Goal: Find specific page/section: Find specific page/section

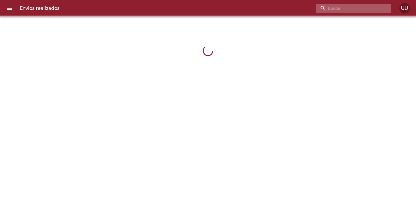
click at [378, 6] on input "buscar" at bounding box center [349, 8] width 67 height 9
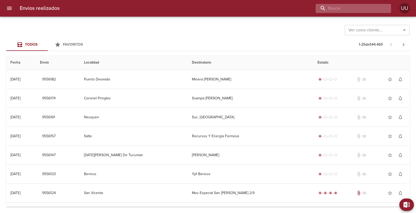
paste input "9529761"
type input "9529761"
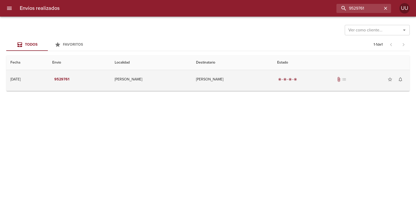
click at [256, 75] on td "[PERSON_NAME]" at bounding box center [232, 79] width 81 height 19
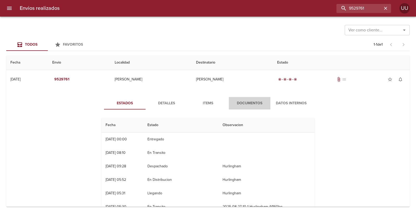
click at [235, 101] on span "Documentos" at bounding box center [249, 103] width 35 height 6
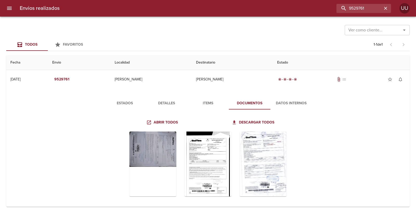
scroll to position [4, 0]
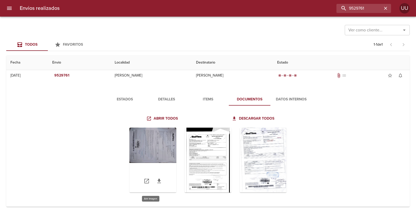
click at [151, 146] on div "Tabla de envíos del cliente" at bounding box center [152, 160] width 47 height 65
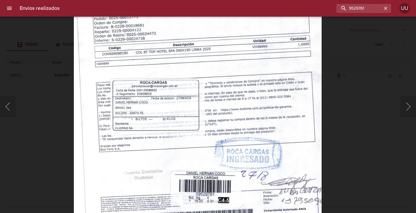
click at [229, 101] on img "Lightbox" at bounding box center [198, 75] width 248 height 350
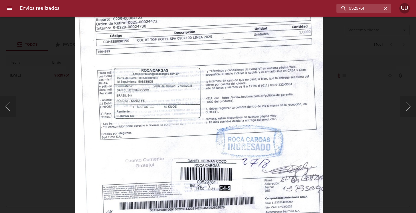
click at [225, 116] on img "Lightbox" at bounding box center [199, 63] width 248 height 350
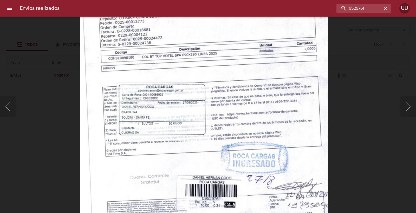
click at [230, 133] on img "Lightbox" at bounding box center [204, 80] width 248 height 350
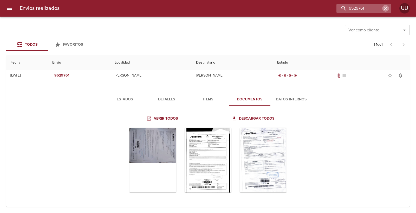
click at [383, 8] on icon "button" at bounding box center [385, 8] width 5 height 5
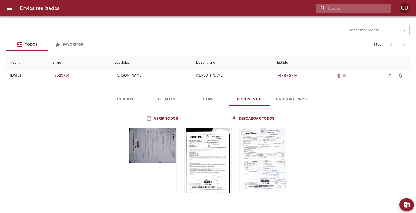
click at [360, 6] on input "buscar" at bounding box center [349, 8] width 67 height 9
paste input "9476917"
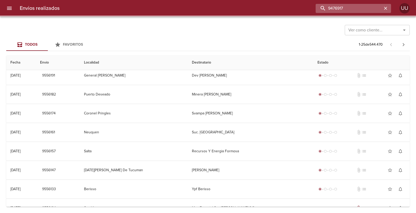
scroll to position [0, 0]
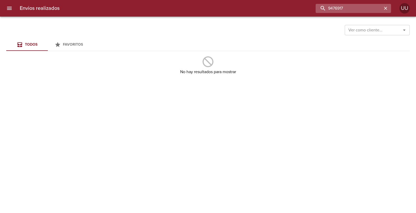
click at [360, 6] on input "9476917" at bounding box center [349, 8] width 67 height 9
type input "9476917"
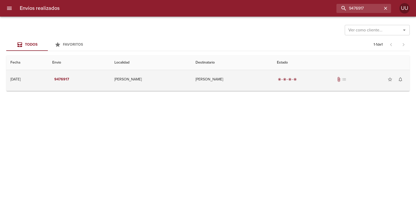
click at [273, 77] on td "radio_button_checked radio_button_checked radio_button_checked radio_button_che…" at bounding box center [341, 79] width 137 height 19
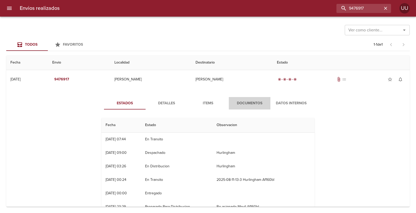
click at [246, 105] on span "Documentos" at bounding box center [249, 103] width 35 height 6
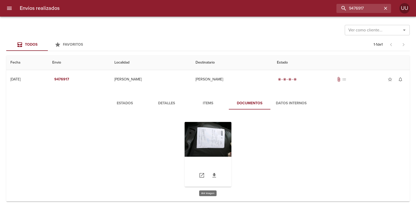
click at [210, 129] on div "Tabla de envíos del cliente" at bounding box center [208, 154] width 47 height 65
click at [200, 136] on div "Tabla de envíos del cliente" at bounding box center [208, 154] width 47 height 65
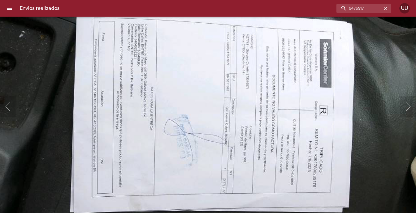
click at [217, 156] on img "Lightbox" at bounding box center [185, 124] width 472 height 350
